Goal: Information Seeking & Learning: Check status

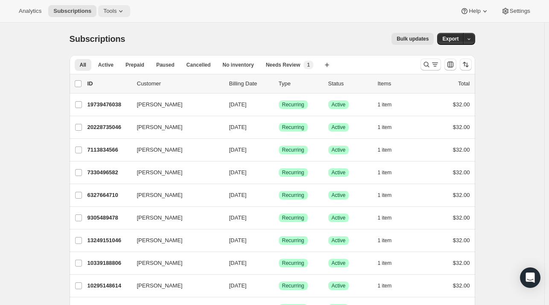
click at [109, 11] on span "Tools" at bounding box center [109, 11] width 13 height 7
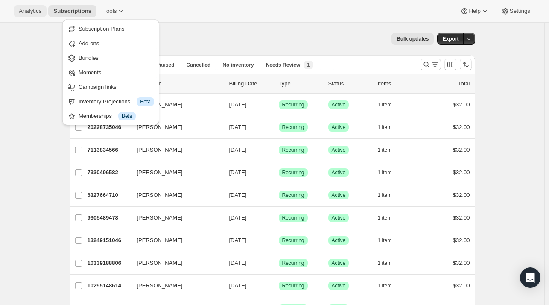
click at [32, 8] on span "Analytics" at bounding box center [30, 11] width 23 height 7
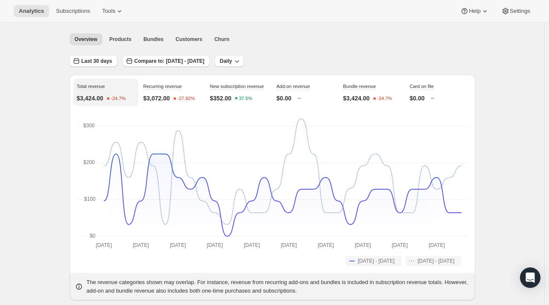
scroll to position [25, 0]
click at [102, 60] on span "Last 30 days" at bounding box center [97, 61] width 31 height 7
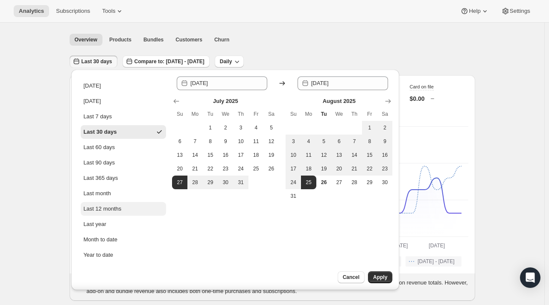
click at [95, 205] on div "Last 12 months" at bounding box center [102, 208] width 38 height 9
type input "[DATE]"
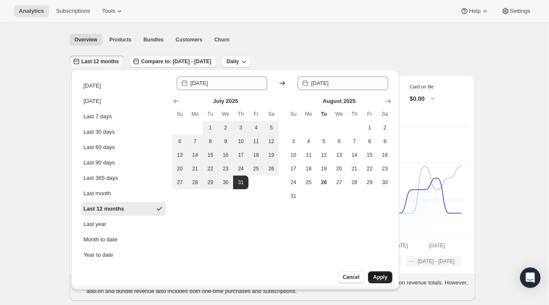
click at [382, 271] on button "Apply" at bounding box center [380, 277] width 24 height 12
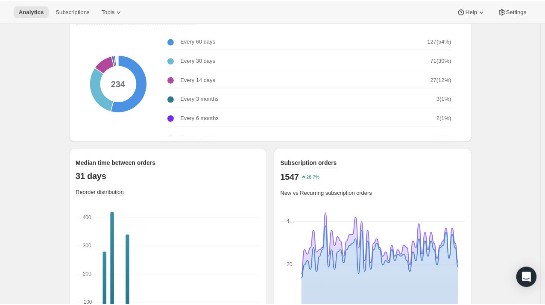
scroll to position [1140, 0]
